Goal: Task Accomplishment & Management: Manage account settings

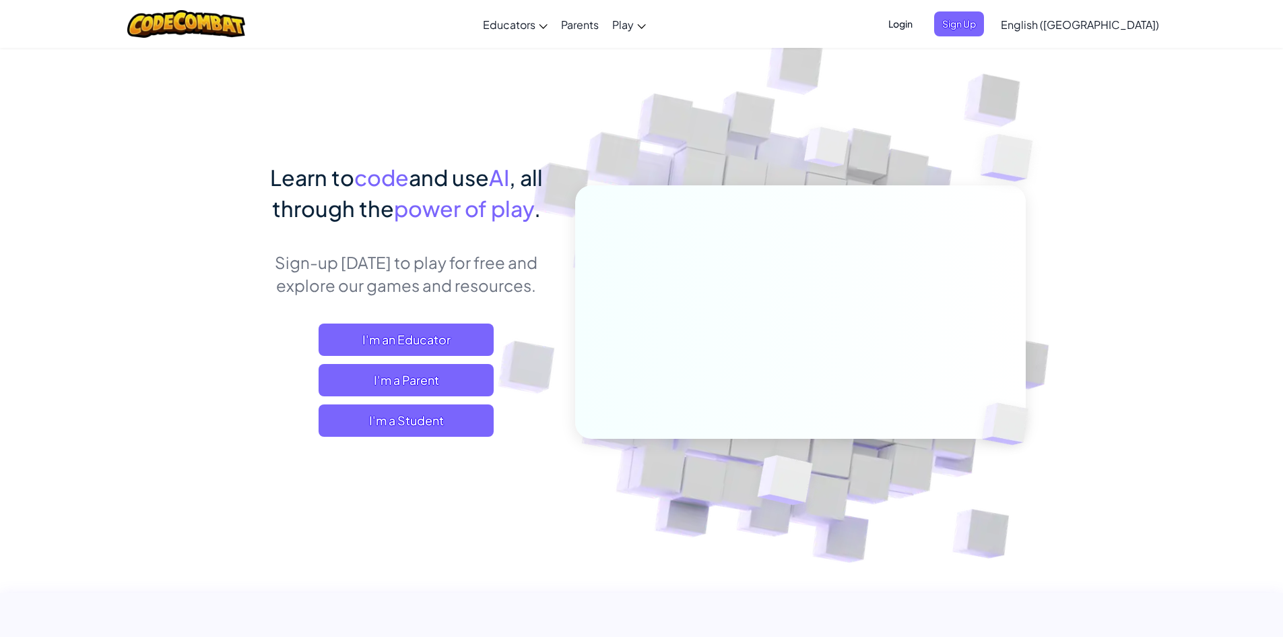
click at [921, 27] on span "Login" at bounding box center [901, 23] width 40 height 25
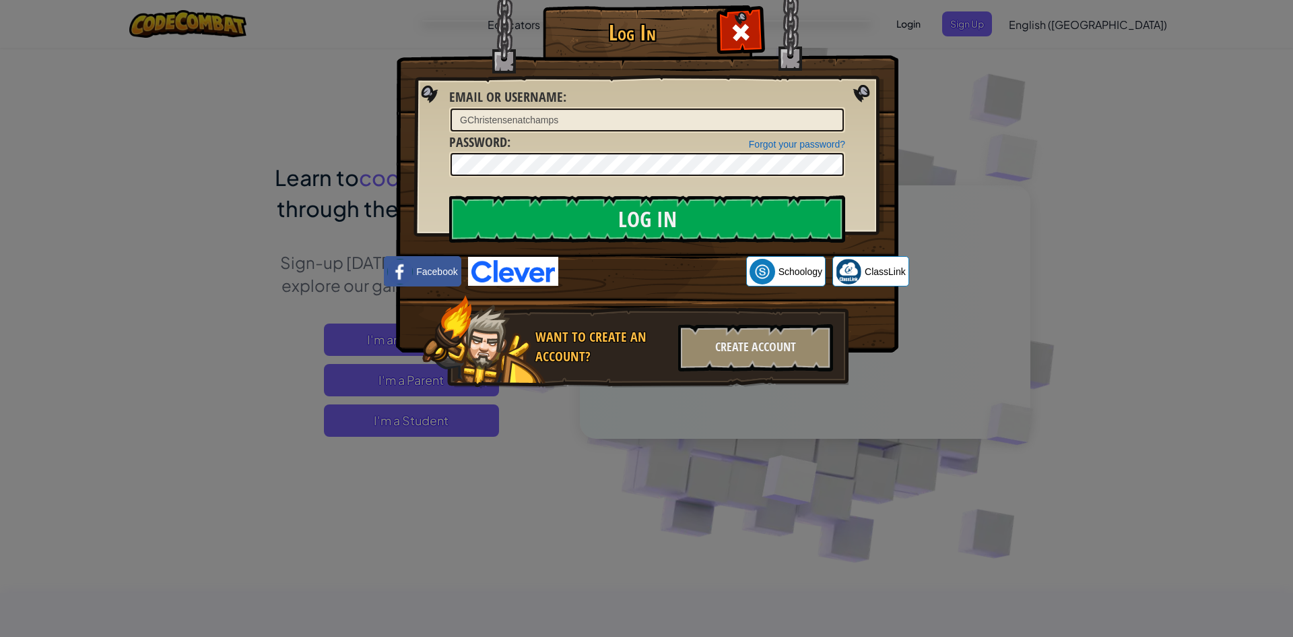
click at [581, 104] on div "Email or Username : GChristensenatchamps" at bounding box center [647, 110] width 396 height 45
click at [584, 124] on input "GChristensenatchamps" at bounding box center [647, 119] width 393 height 23
drag, startPoint x: 584, startPoint y: 124, endPoint x: 102, endPoint y: 96, distance: 483.2
click at [102, 96] on div "Log In Unknown Error Email or Username : GChristensenatchamps Forgot your passw…" at bounding box center [646, 318] width 1293 height 637
type input "PHaugatchamps"
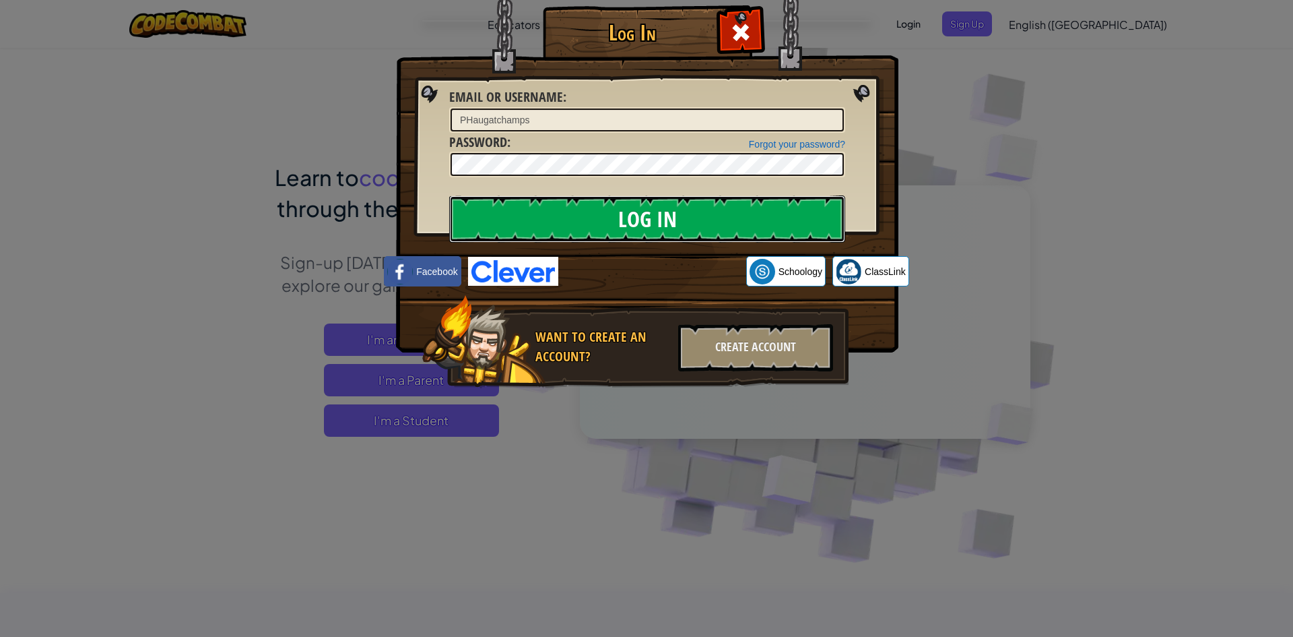
click at [592, 215] on input "Log In" at bounding box center [647, 218] width 396 height 47
